Goal: Transaction & Acquisition: Purchase product/service

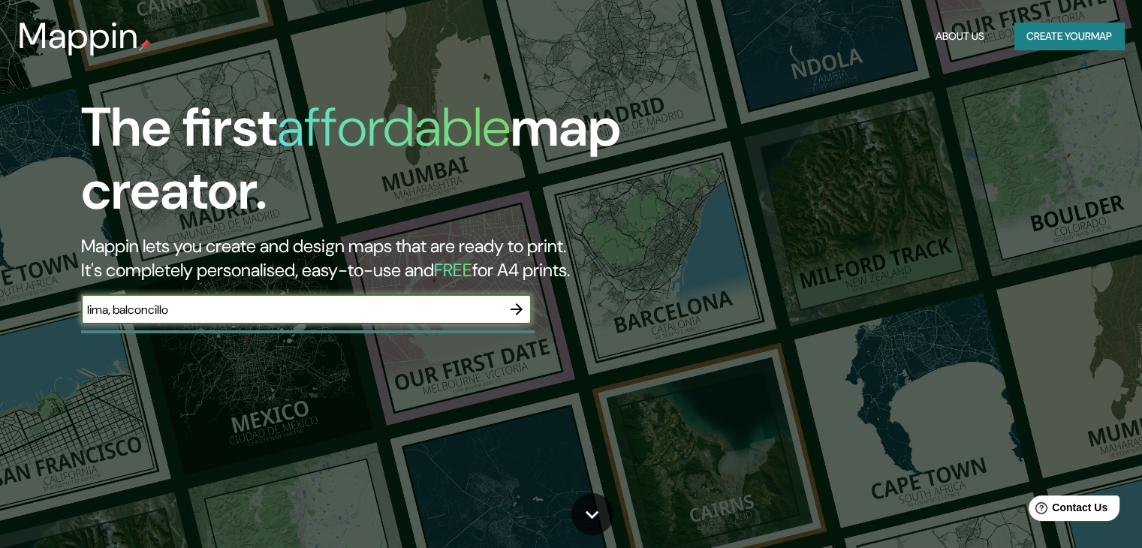
type input "lima, balconcillo"
click at [519, 309] on icon "button" at bounding box center [517, 309] width 12 height 12
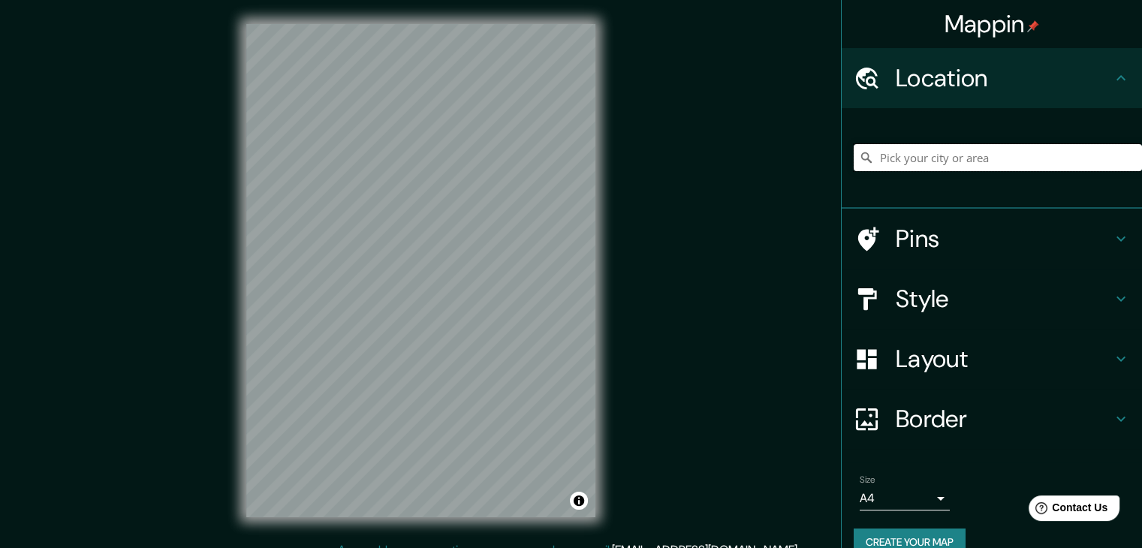
click at [968, 159] on input "Pick your city or area" at bounding box center [998, 157] width 288 height 27
drag, startPoint x: 962, startPoint y: 158, endPoint x: 1090, endPoint y: 158, distance: 128.4
click at [1090, 158] on input "Balconcillo, [GEOGRAPHIC_DATA], [GEOGRAPHIC_DATA], [GEOGRAPHIC_DATA]" at bounding box center [998, 157] width 288 height 27
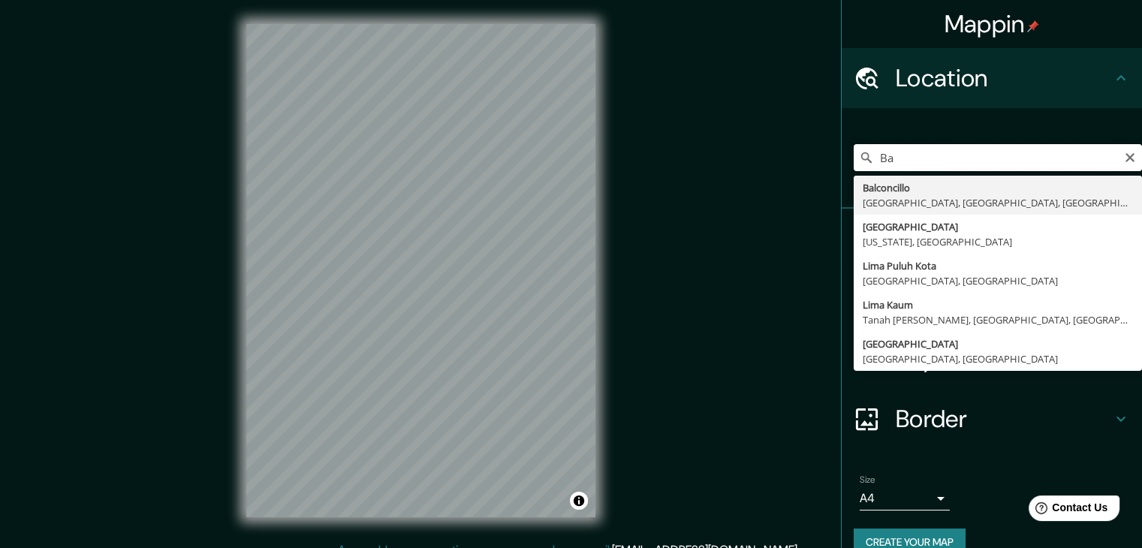
type input "B"
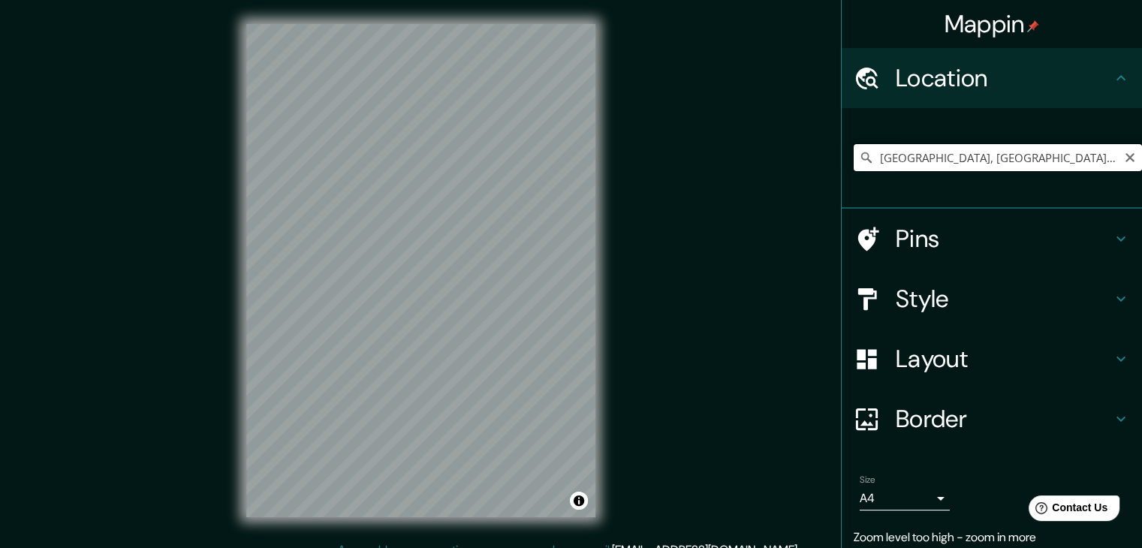
drag, startPoint x: 1088, startPoint y: 155, endPoint x: 932, endPoint y: 150, distance: 156.3
click at [932, 150] on input "[GEOGRAPHIC_DATA], [GEOGRAPHIC_DATA], [GEOGRAPHIC_DATA], [GEOGRAPHIC_DATA]" at bounding box center [998, 157] width 288 height 27
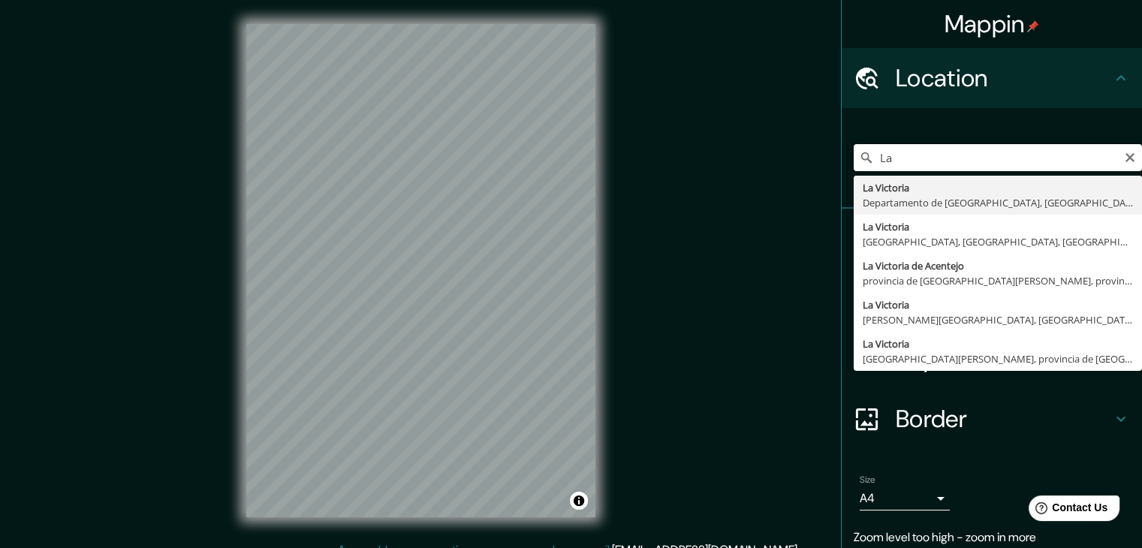
type input "L"
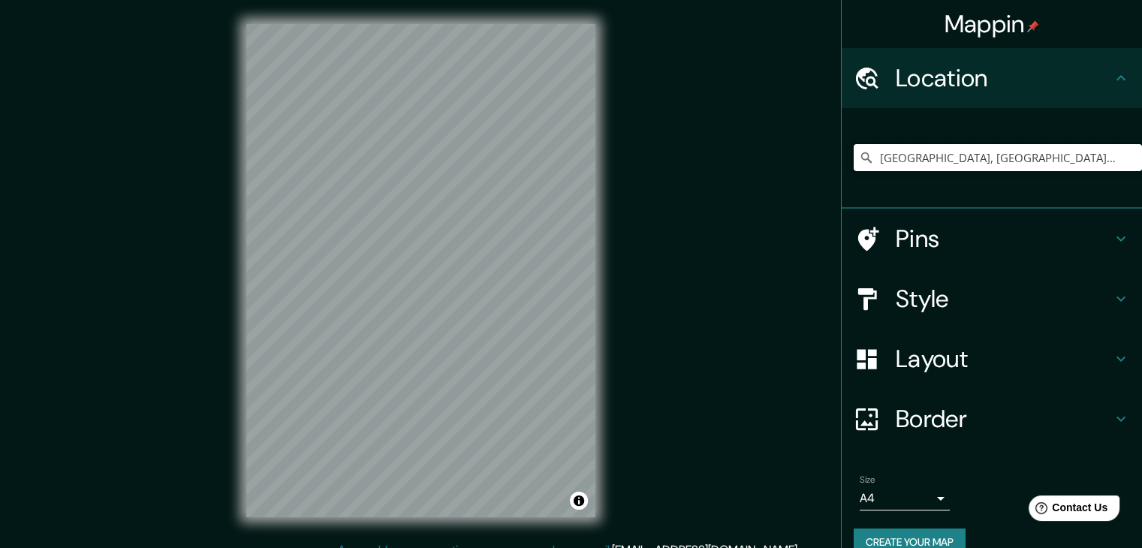
type input "[GEOGRAPHIC_DATA], [GEOGRAPHIC_DATA], [GEOGRAPHIC_DATA]"
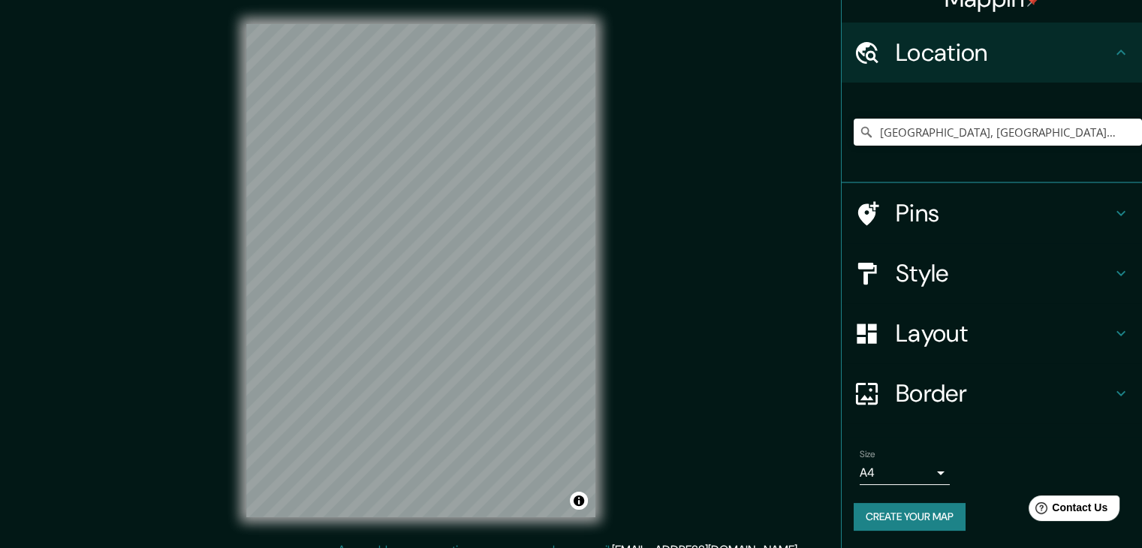
click at [930, 469] on body "Mappin Location [GEOGRAPHIC_DATA], [GEOGRAPHIC_DATA], [GEOGRAPHIC_DATA] [GEOGRA…" at bounding box center [571, 274] width 1142 height 548
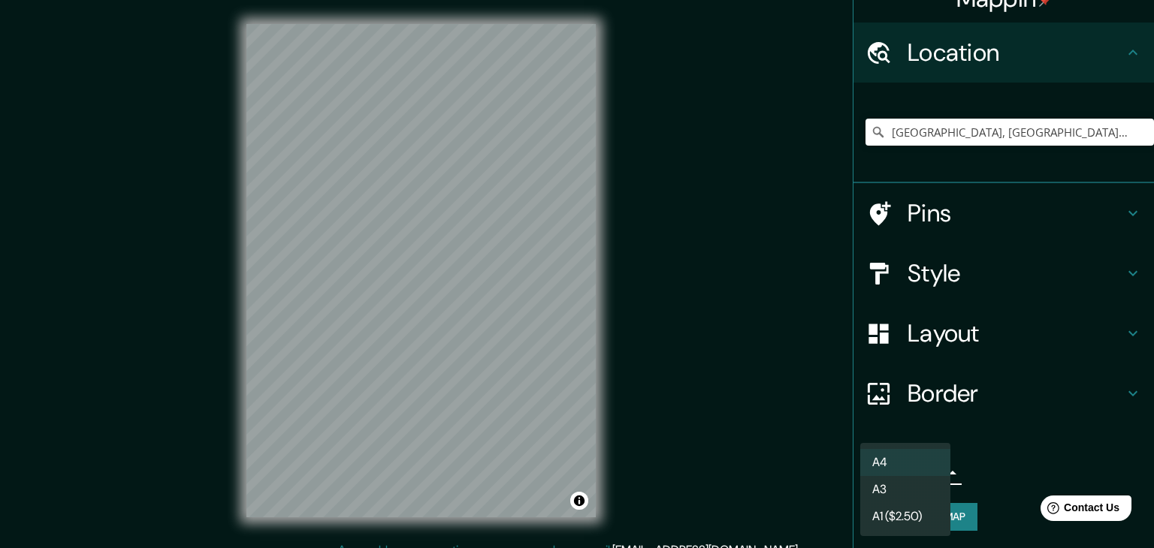
click at [897, 485] on li "A3" at bounding box center [905, 489] width 90 height 27
type input "a4"
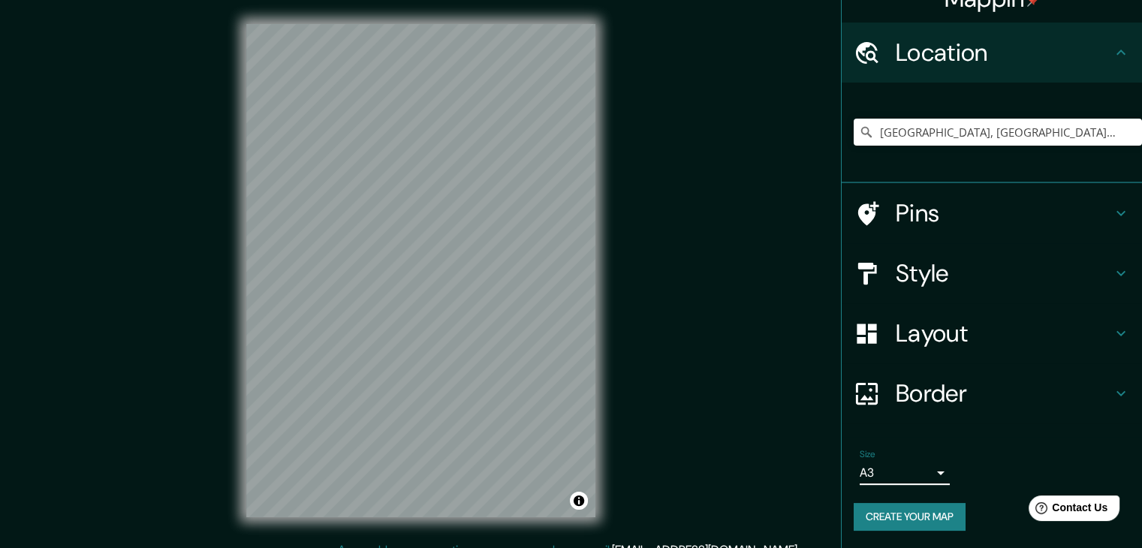
click at [885, 472] on body "Mappin Location [GEOGRAPHIC_DATA], [GEOGRAPHIC_DATA], [GEOGRAPHIC_DATA] [GEOGRA…" at bounding box center [571, 274] width 1142 height 548
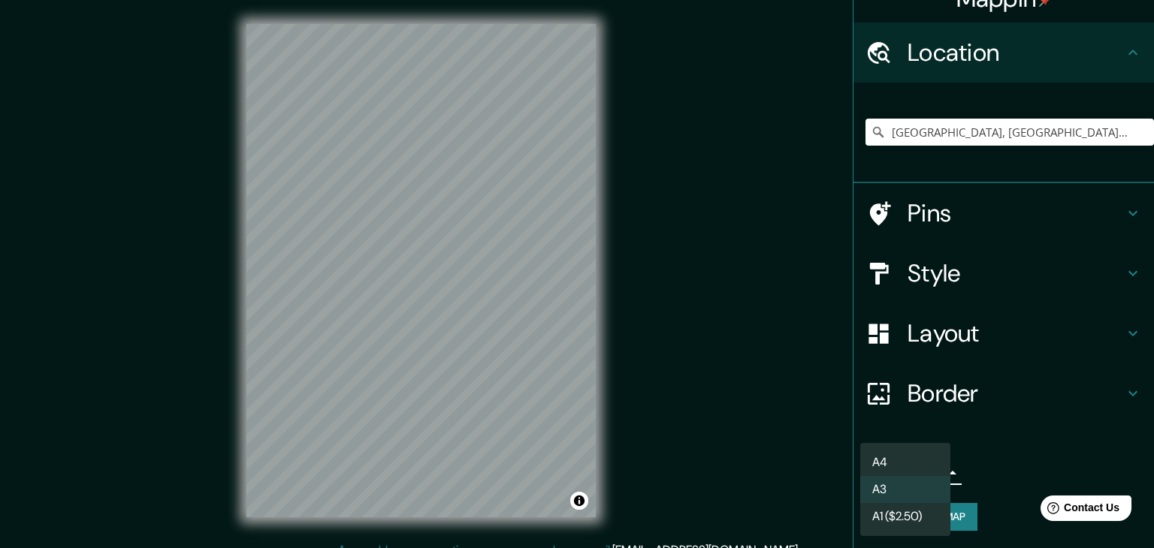
click at [904, 478] on li "A3" at bounding box center [905, 489] width 90 height 27
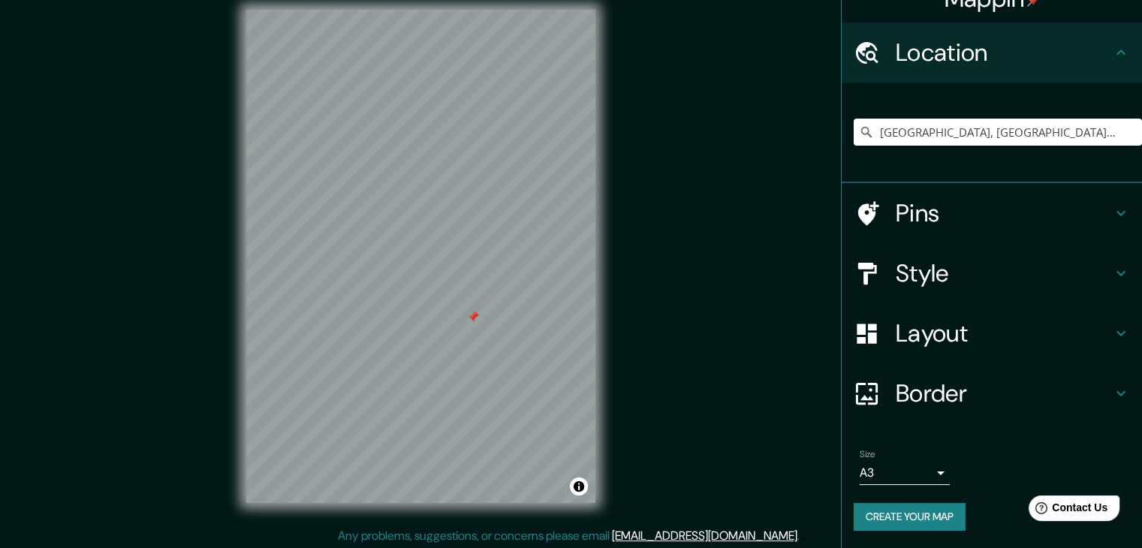
scroll to position [17, 0]
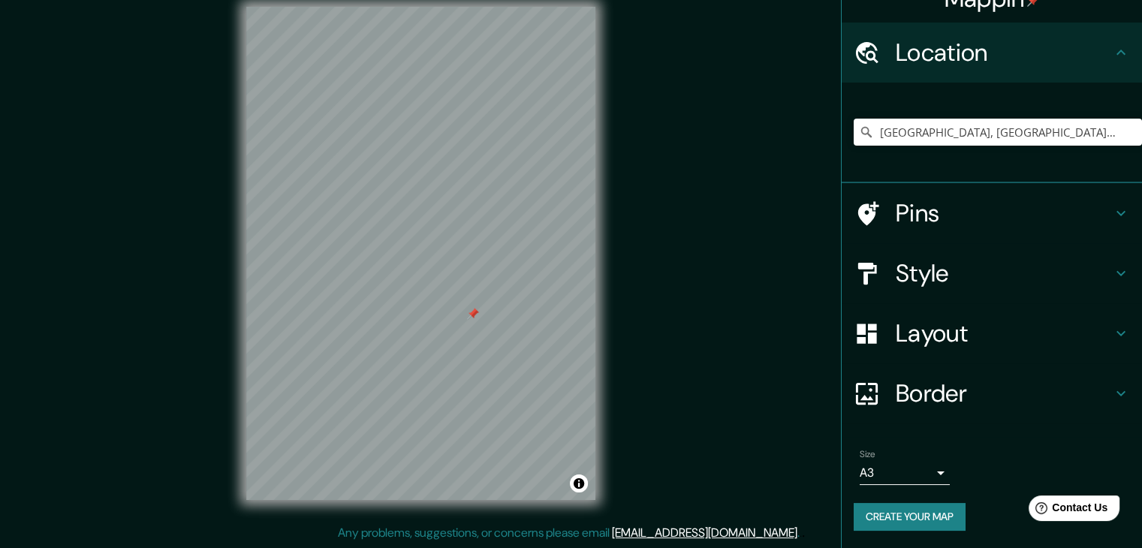
click at [940, 288] on div "Style" at bounding box center [992, 273] width 300 height 60
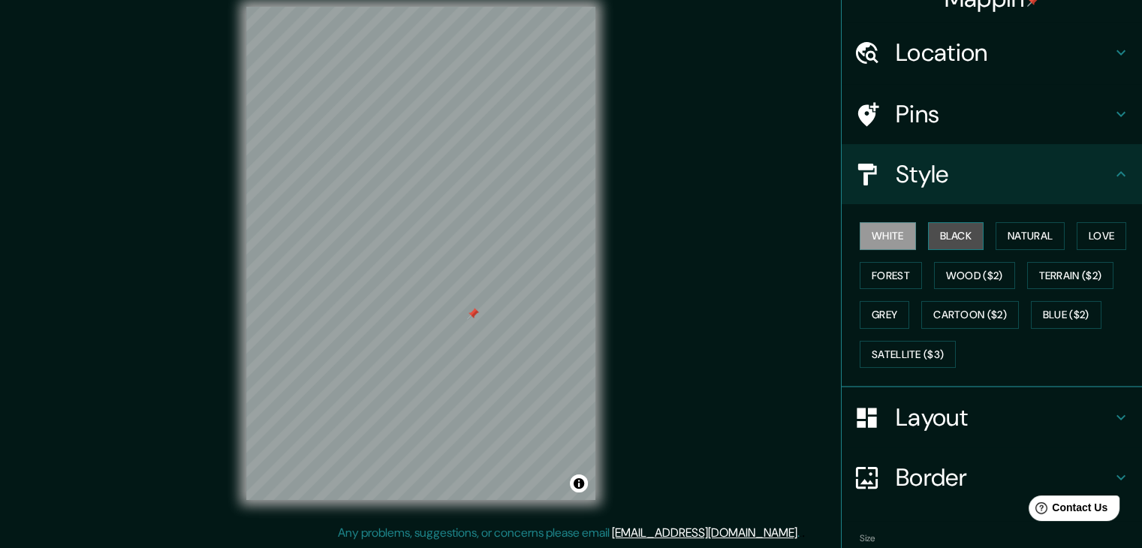
click at [944, 234] on button "Black" at bounding box center [956, 236] width 56 height 28
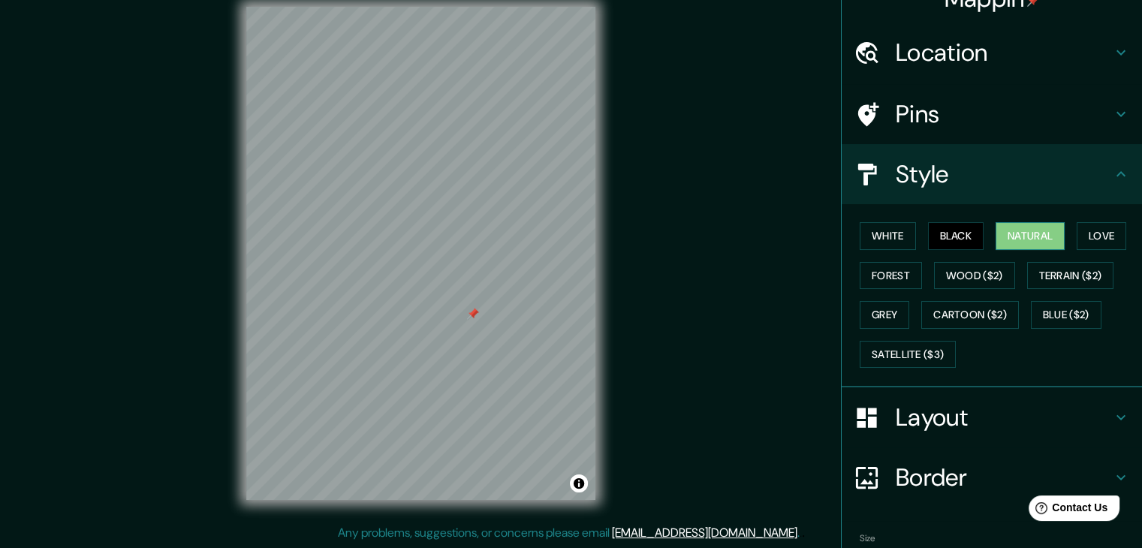
click at [1038, 237] on button "Natural" at bounding box center [1030, 236] width 69 height 28
click at [883, 280] on button "Forest" at bounding box center [891, 276] width 62 height 28
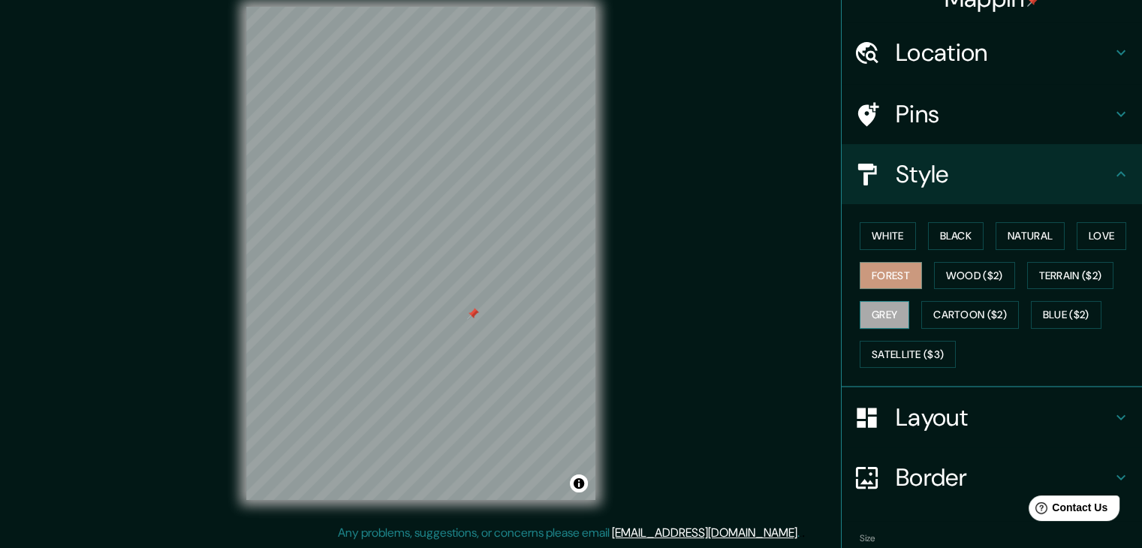
click at [883, 304] on button "Grey" at bounding box center [885, 315] width 50 height 28
click at [868, 276] on button "Forest" at bounding box center [891, 276] width 62 height 28
click at [876, 232] on button "White" at bounding box center [888, 236] width 56 height 28
click at [884, 276] on button "Forest" at bounding box center [891, 276] width 62 height 28
click at [884, 306] on button "Grey" at bounding box center [885, 315] width 50 height 28
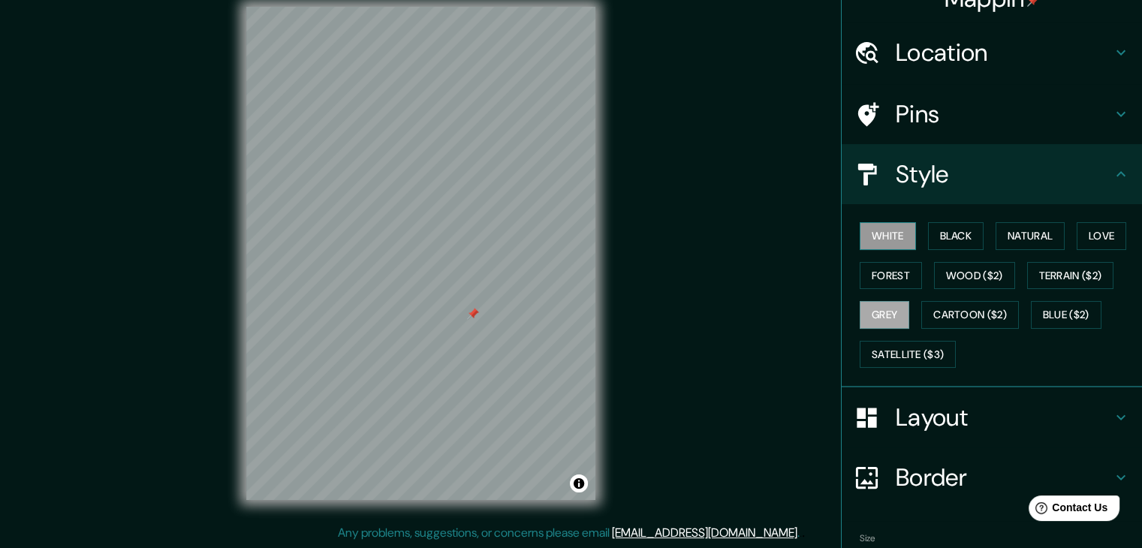
drag, startPoint x: 883, startPoint y: 238, endPoint x: 894, endPoint y: 232, distance: 12.8
click at [883, 237] on button "White" at bounding box center [888, 236] width 56 height 28
click at [940, 227] on button "Black" at bounding box center [956, 236] width 56 height 28
